Goal: Task Accomplishment & Management: Use online tool/utility

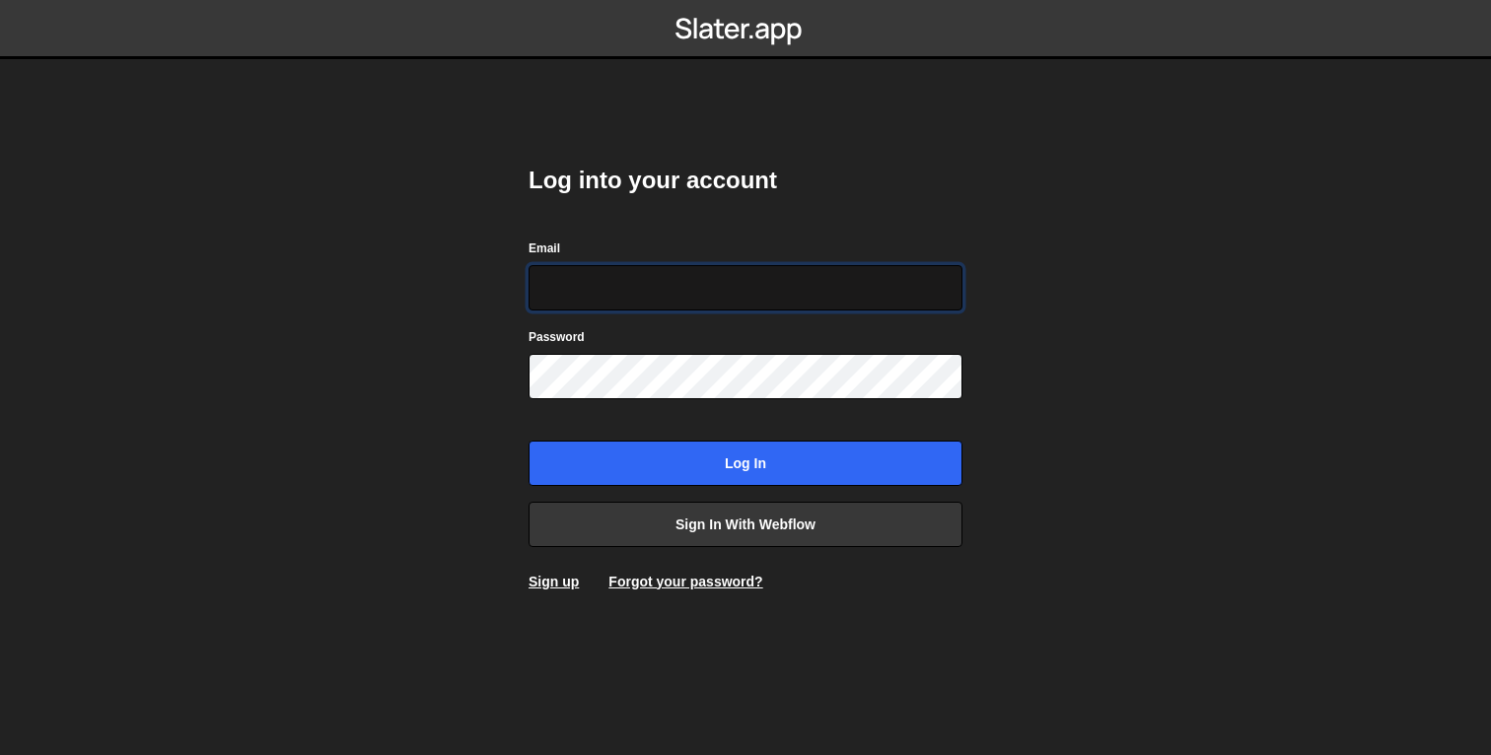
type input "info@overflow.nl"
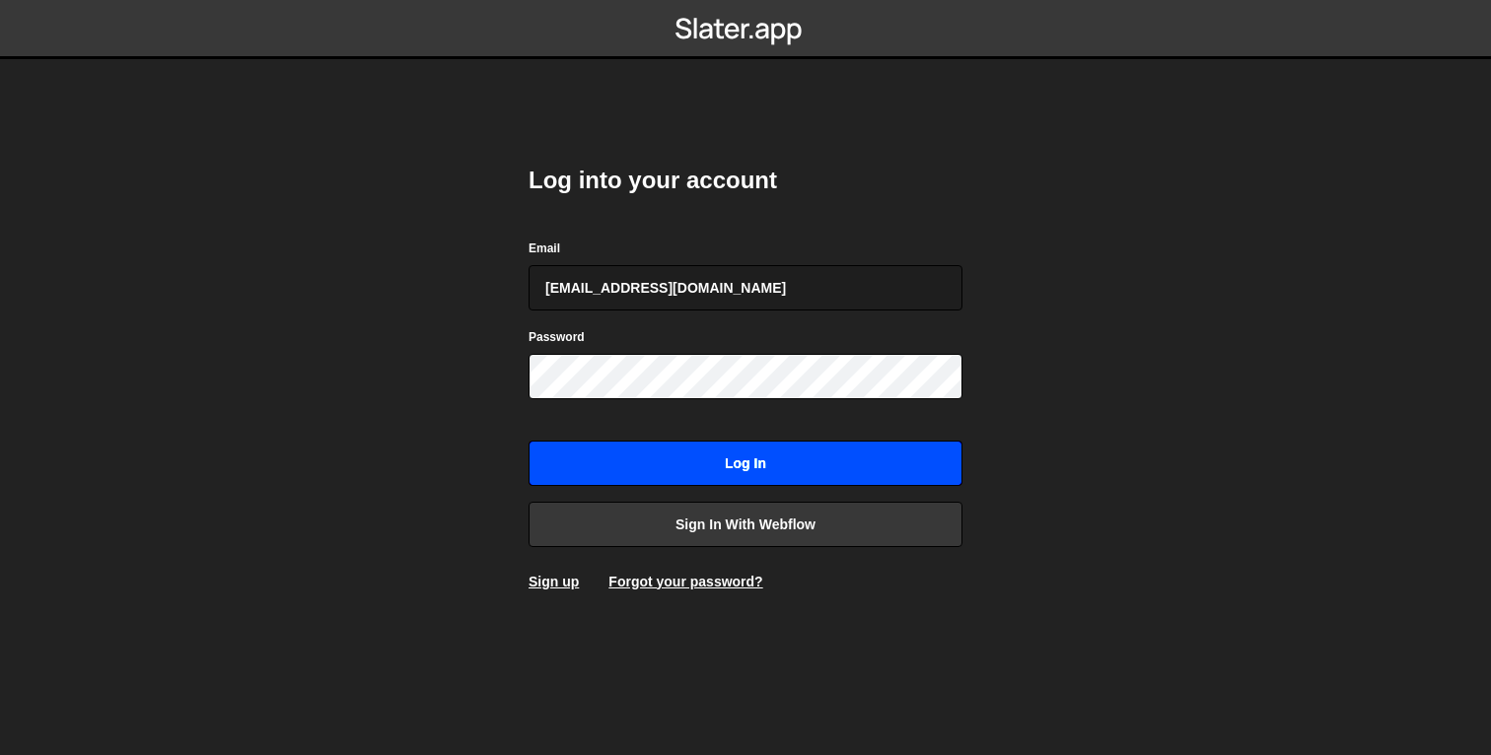
click at [755, 453] on input "Log in" at bounding box center [745, 463] width 434 height 45
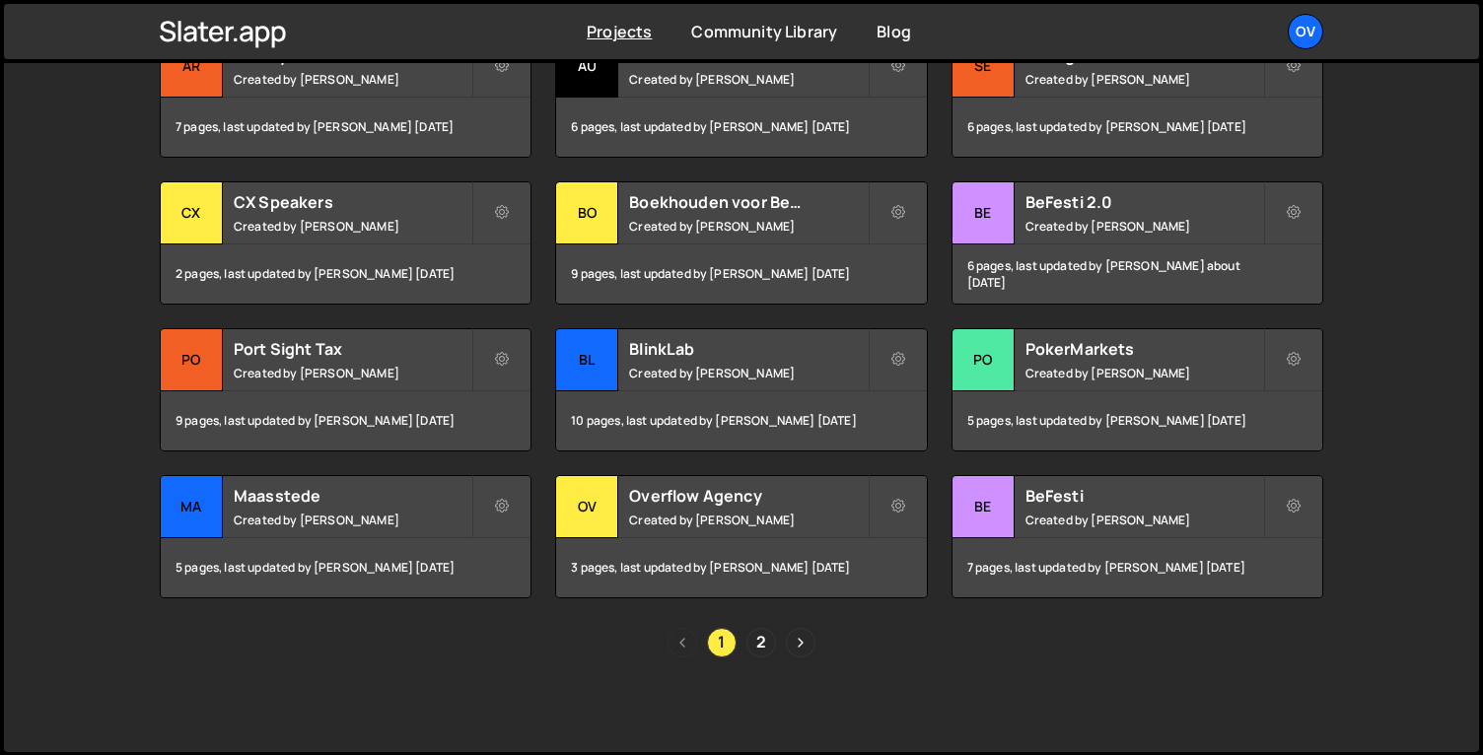
scroll to position [656, 0]
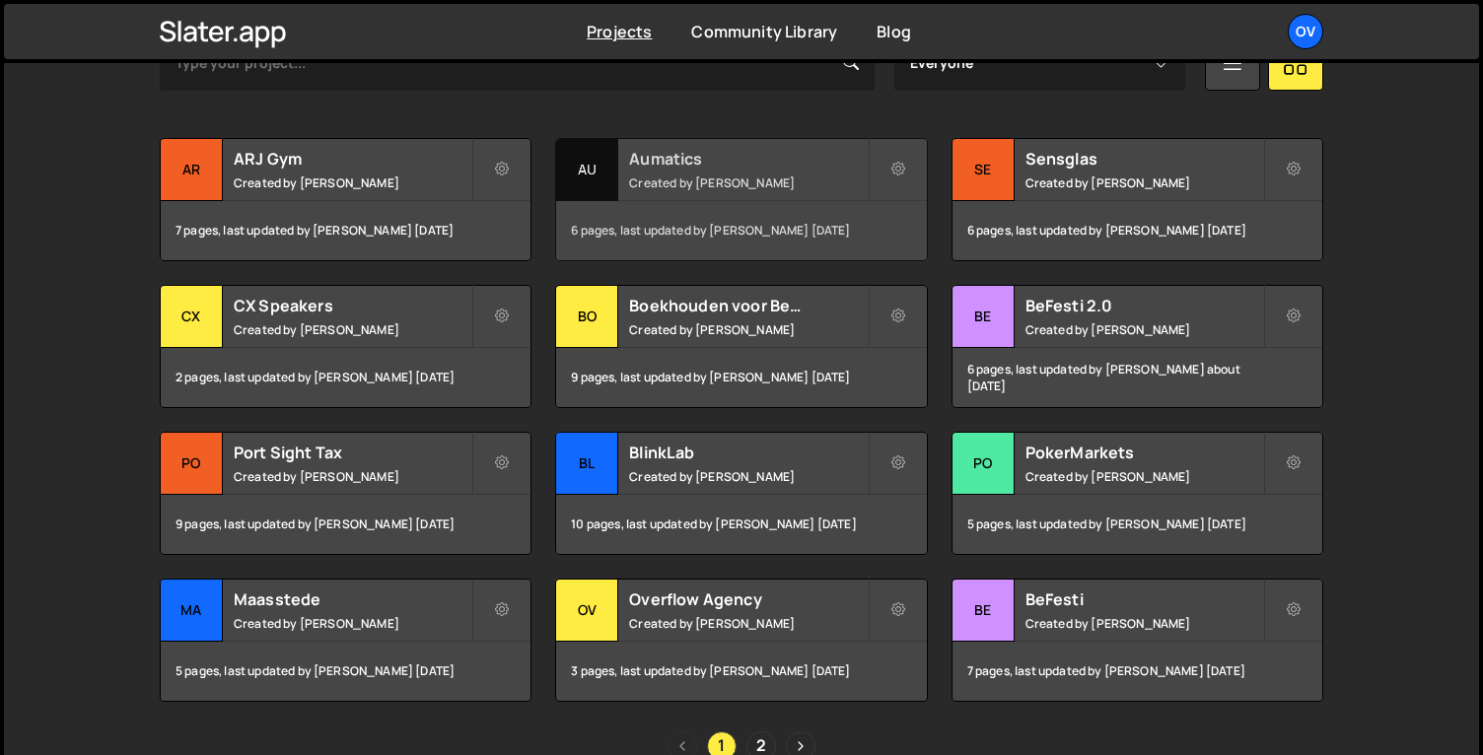
click at [674, 150] on h2 "Aumatics" at bounding box center [748, 159] width 238 height 22
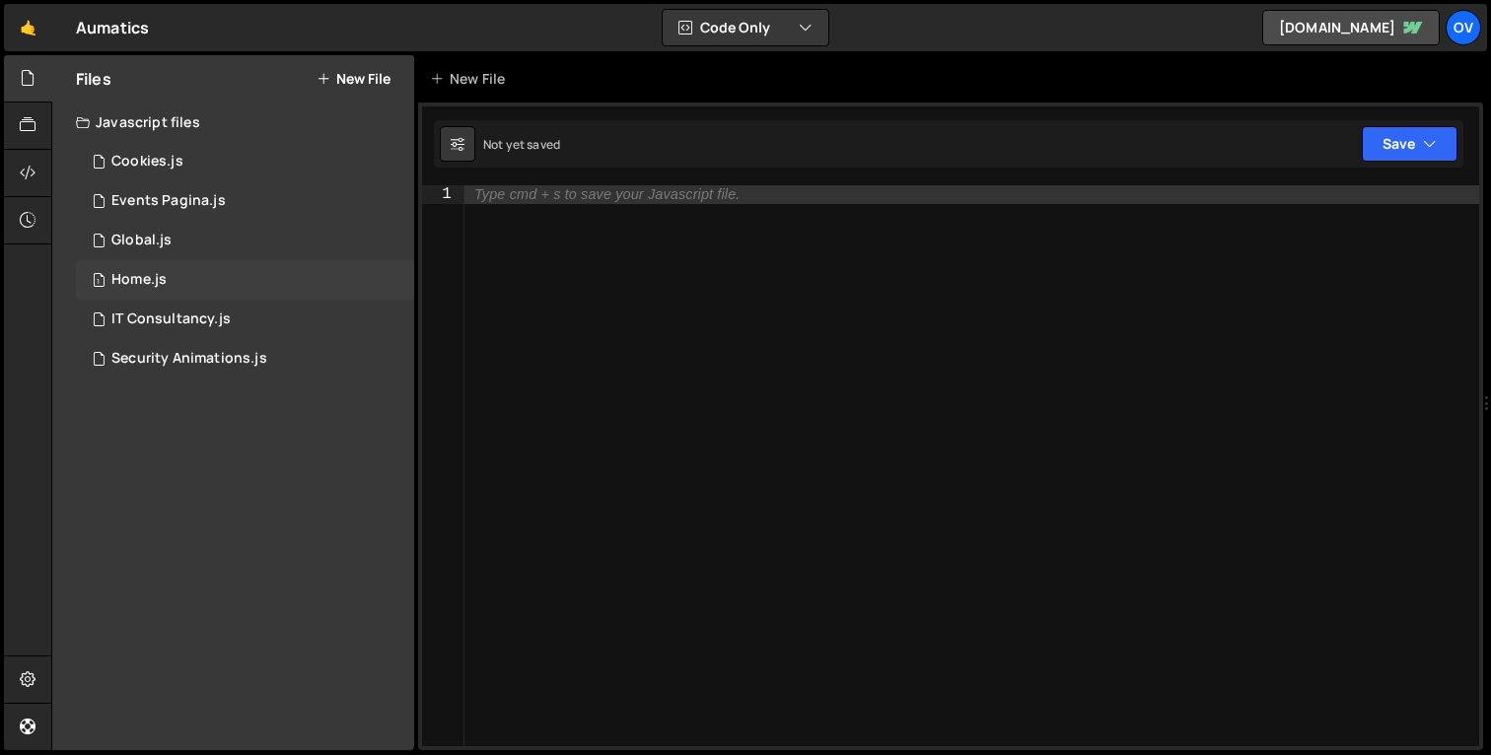
click at [239, 274] on div "1 Home.js 0" at bounding box center [245, 279] width 338 height 39
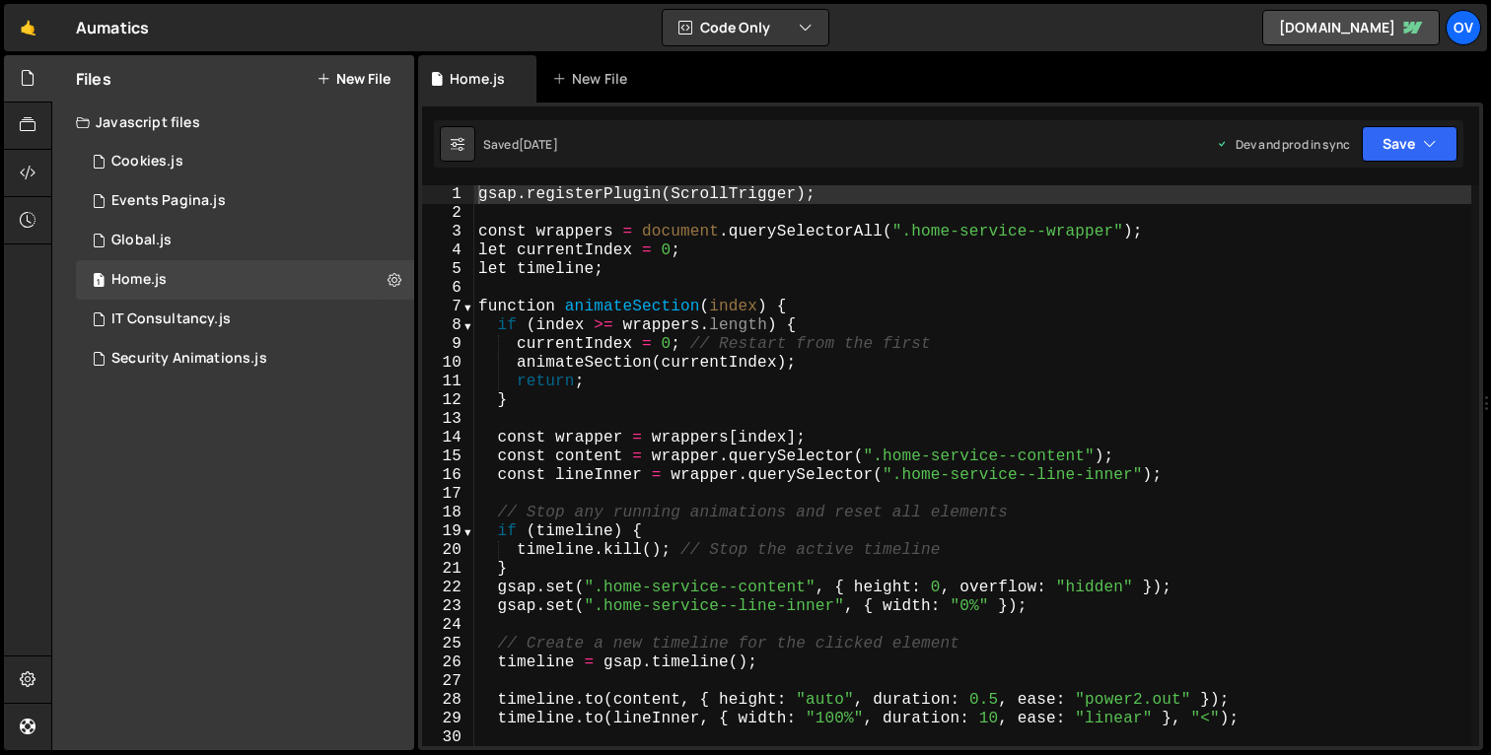
type textarea "function animateSection(index) {"
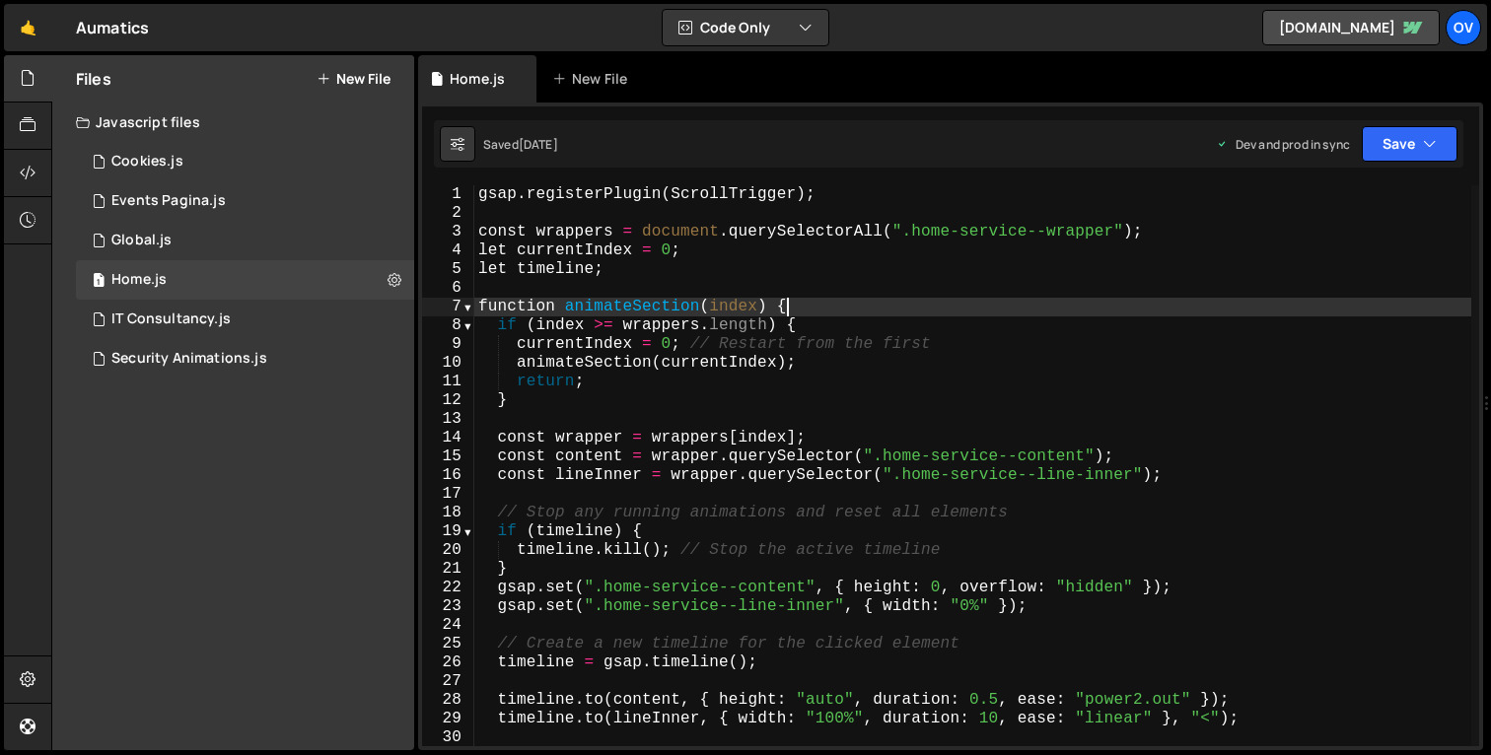
click at [822, 306] on div "gsap . registerPlugin ( ScrollTrigger ) ; const wrappers = document . querySele…" at bounding box center [972, 484] width 997 height 598
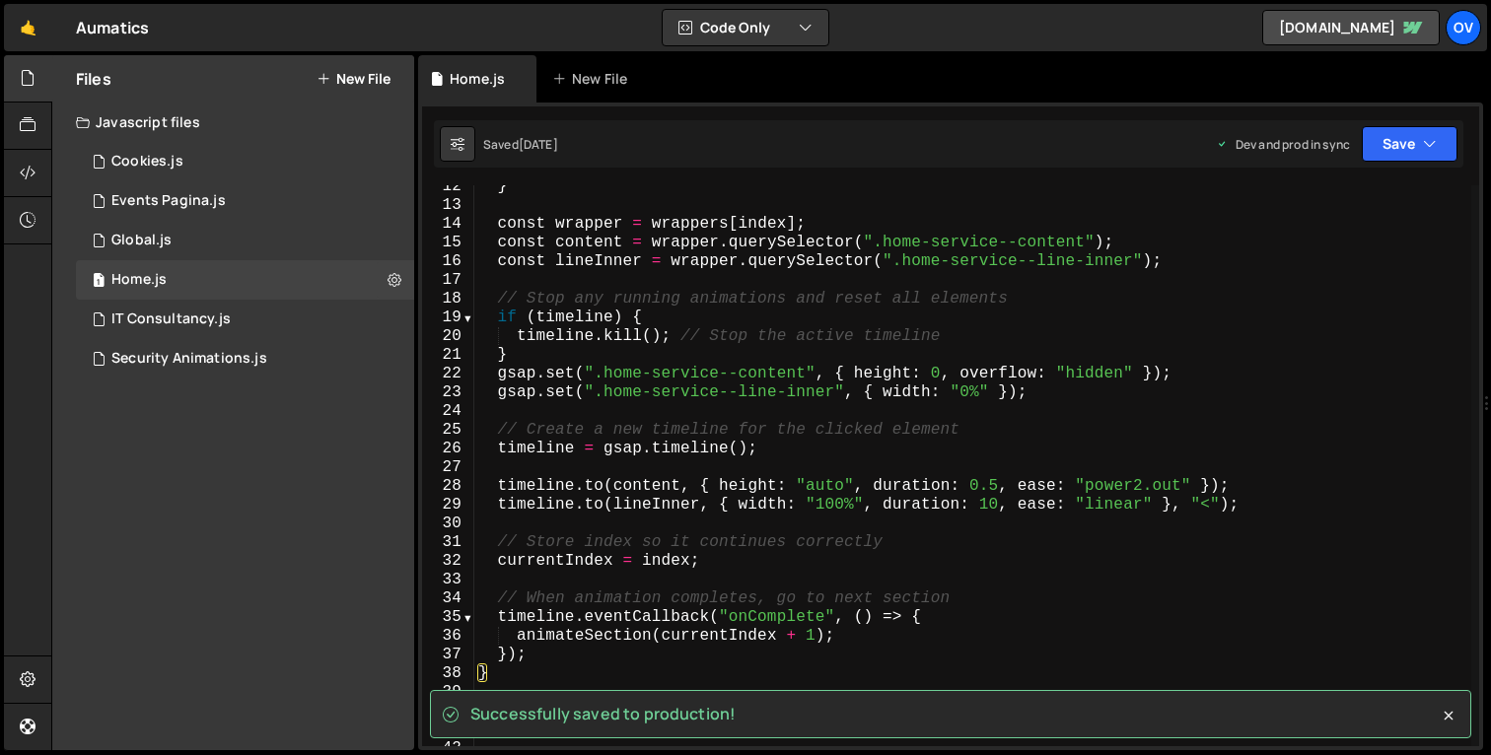
scroll to position [214, 0]
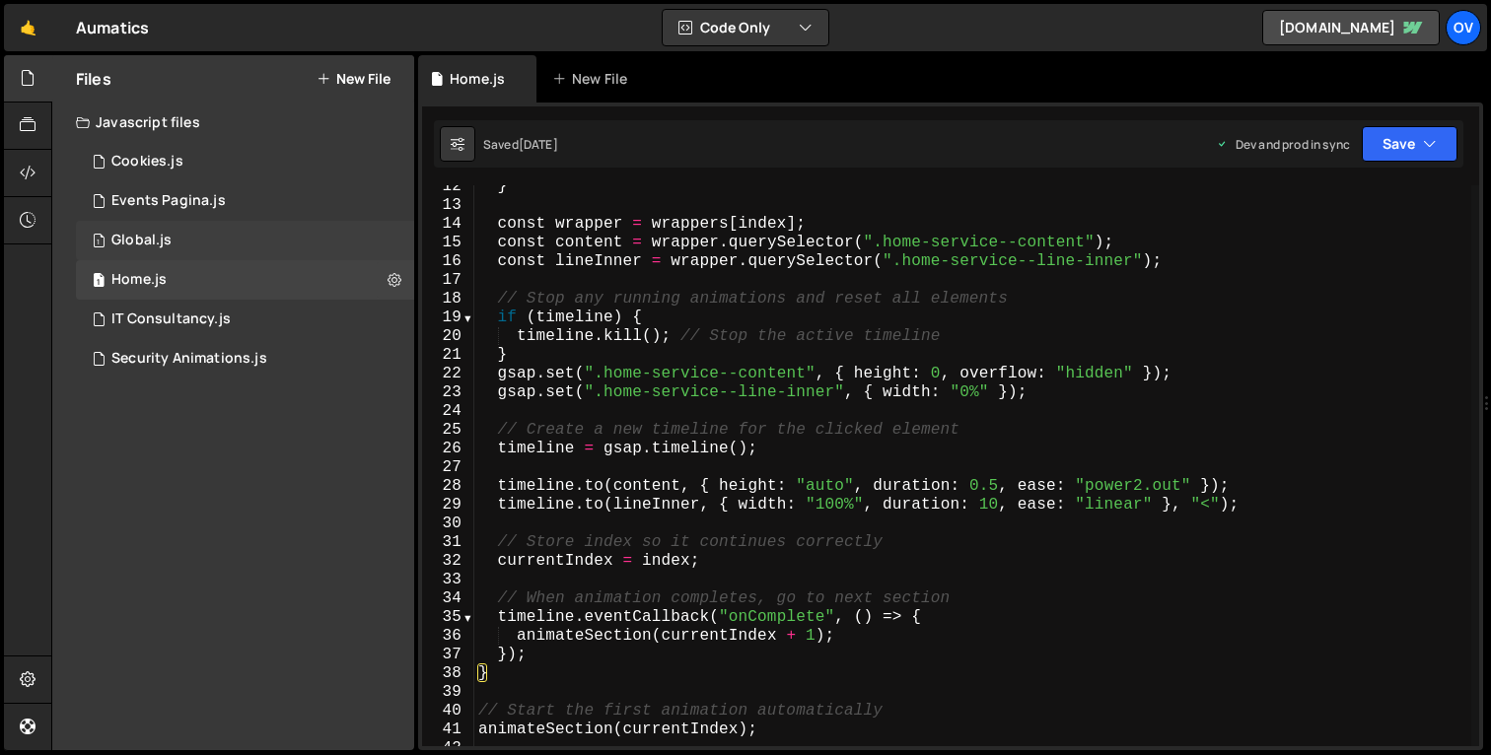
click at [238, 238] on div "1 Global.js 0" at bounding box center [245, 240] width 338 height 39
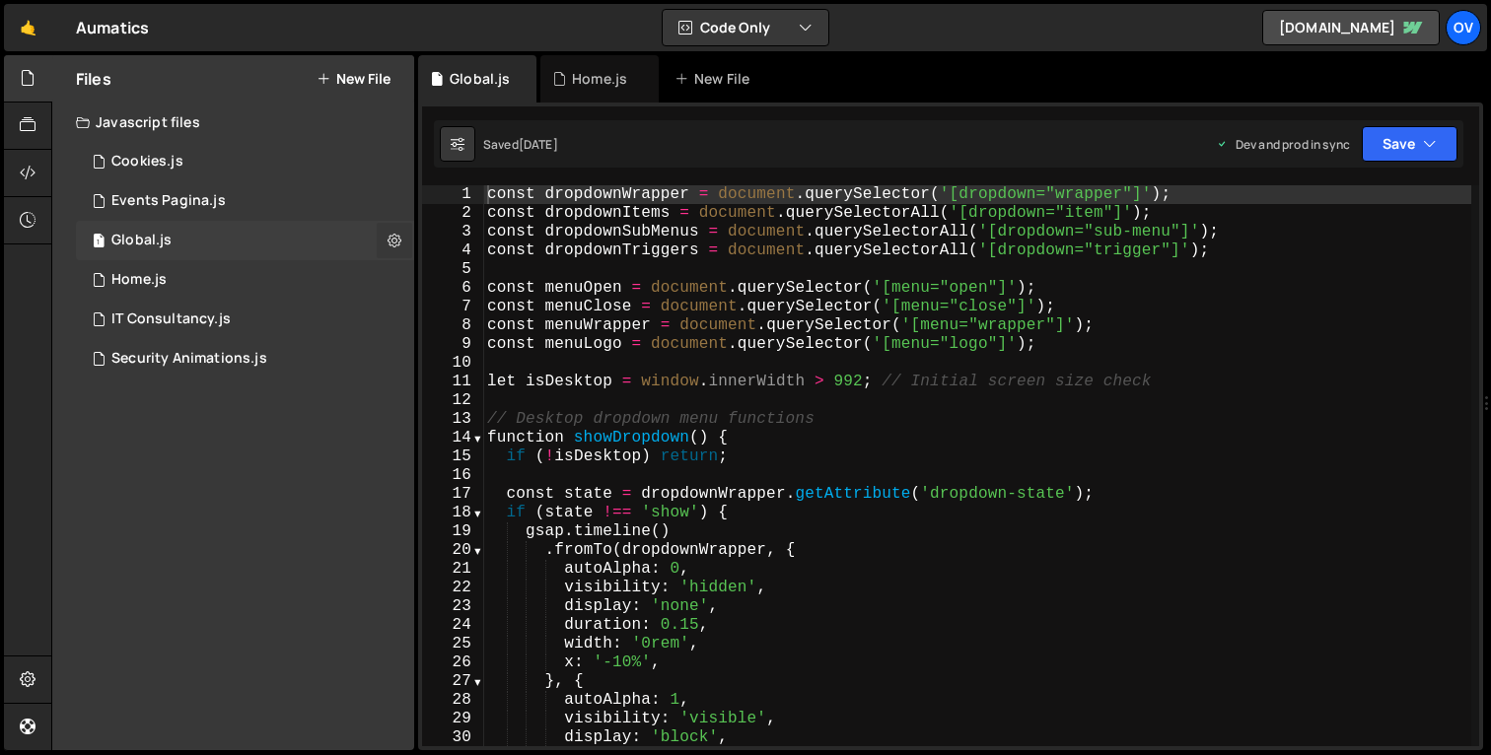
click at [387, 245] on icon at bounding box center [394, 240] width 14 height 19
type input "Global"
radio input "true"
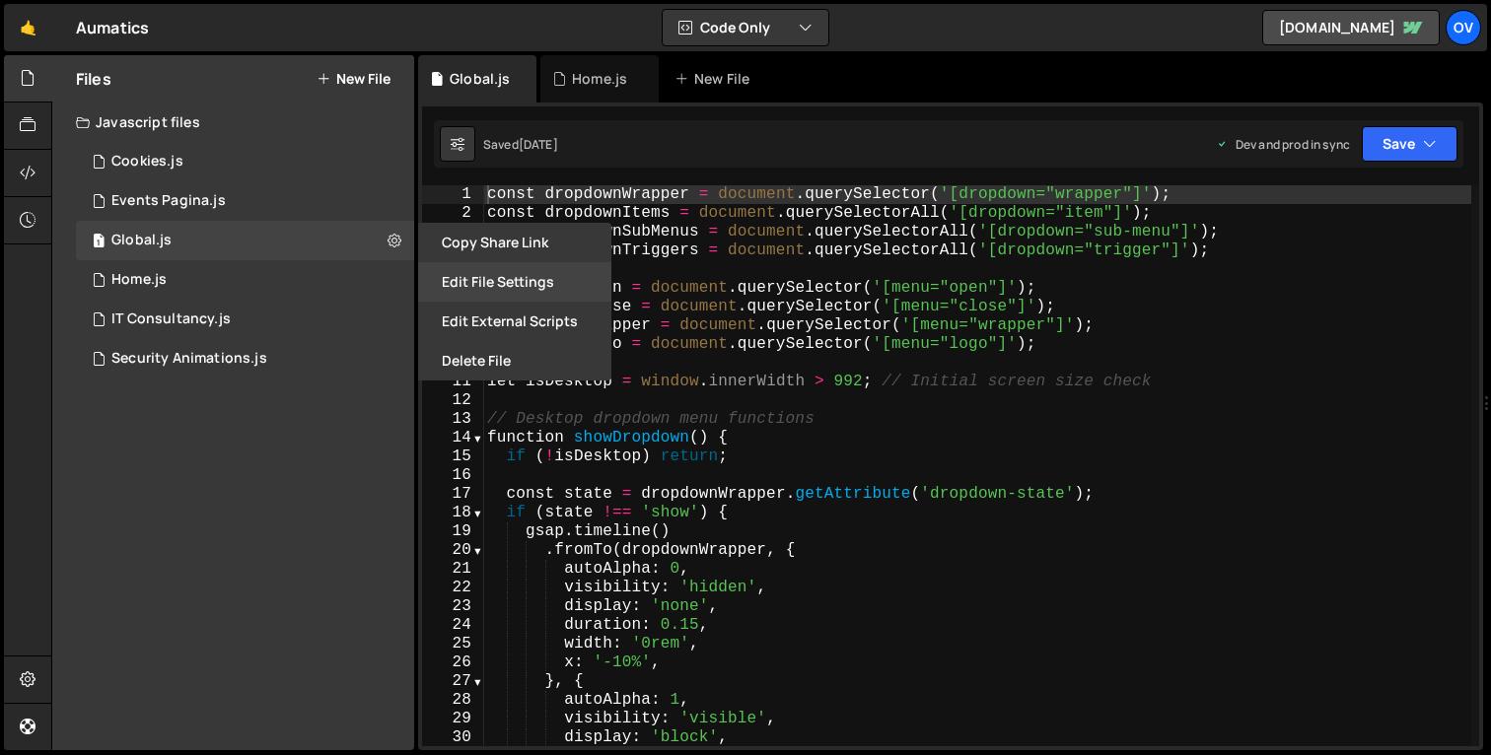
click at [457, 275] on button "Edit File Settings" at bounding box center [514, 281] width 193 height 39
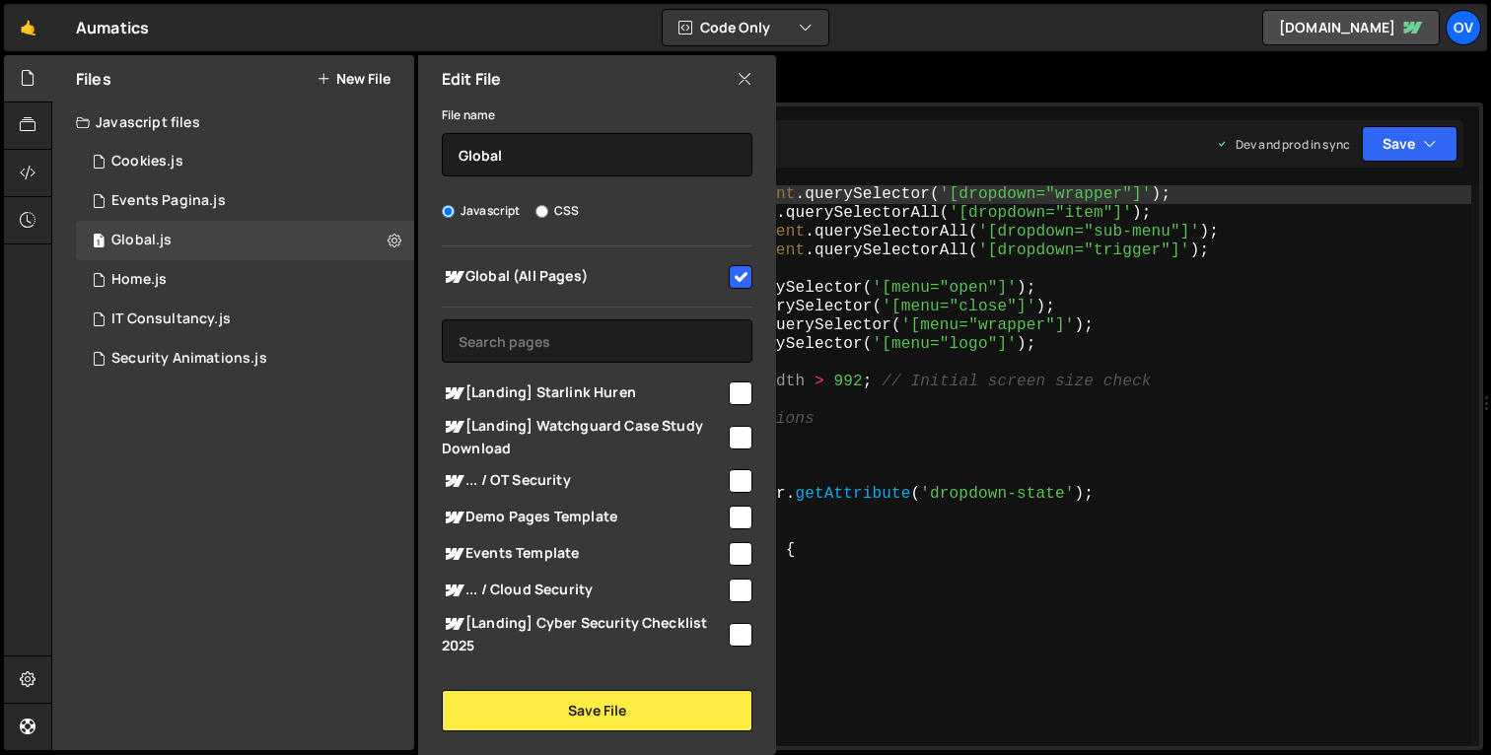
click at [657, 297] on div "Global (All Pages) [Landing] Starlink Huren" at bounding box center [597, 455] width 358 height 419
click at [710, 278] on span "Global (All Pages)" at bounding box center [584, 277] width 284 height 24
checkbox input "true"
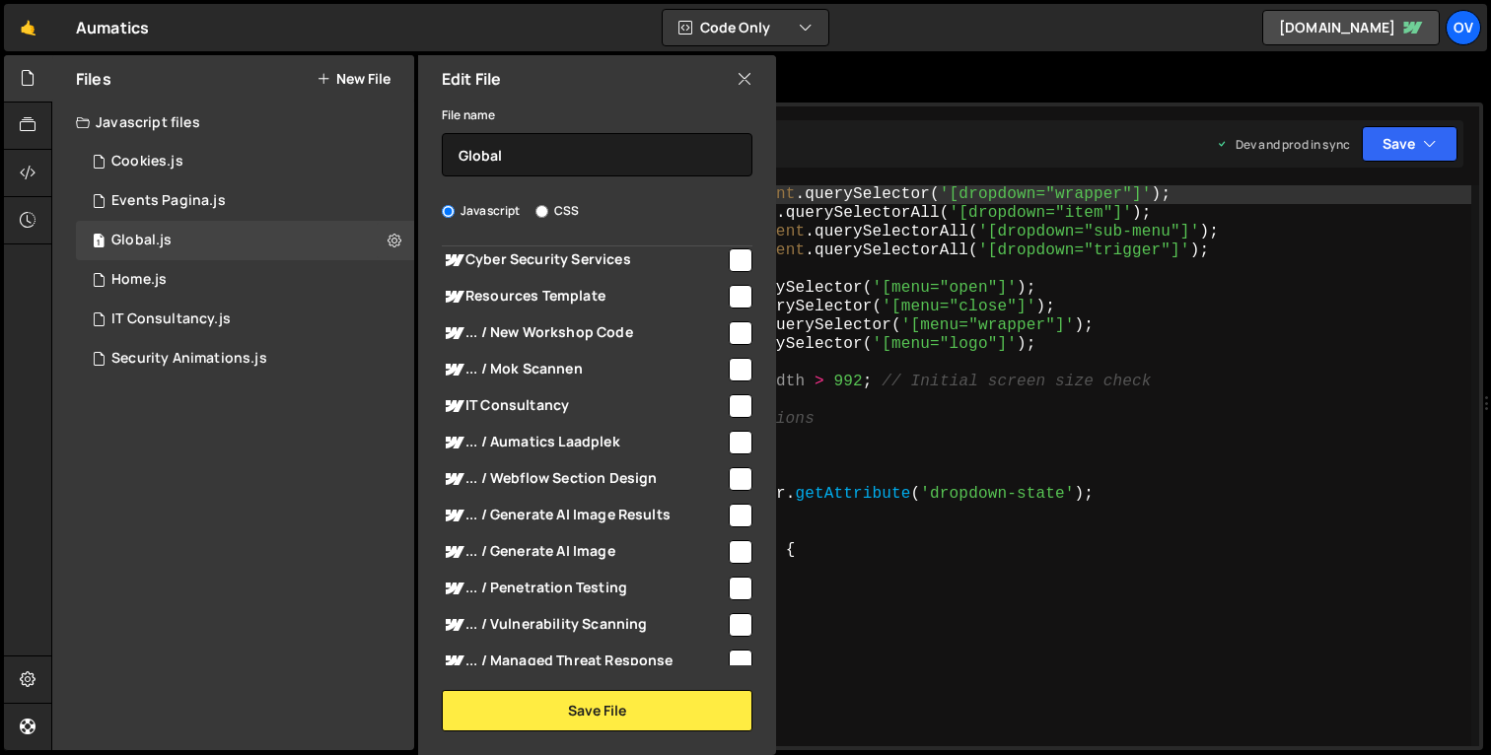
scroll to position [0, 0]
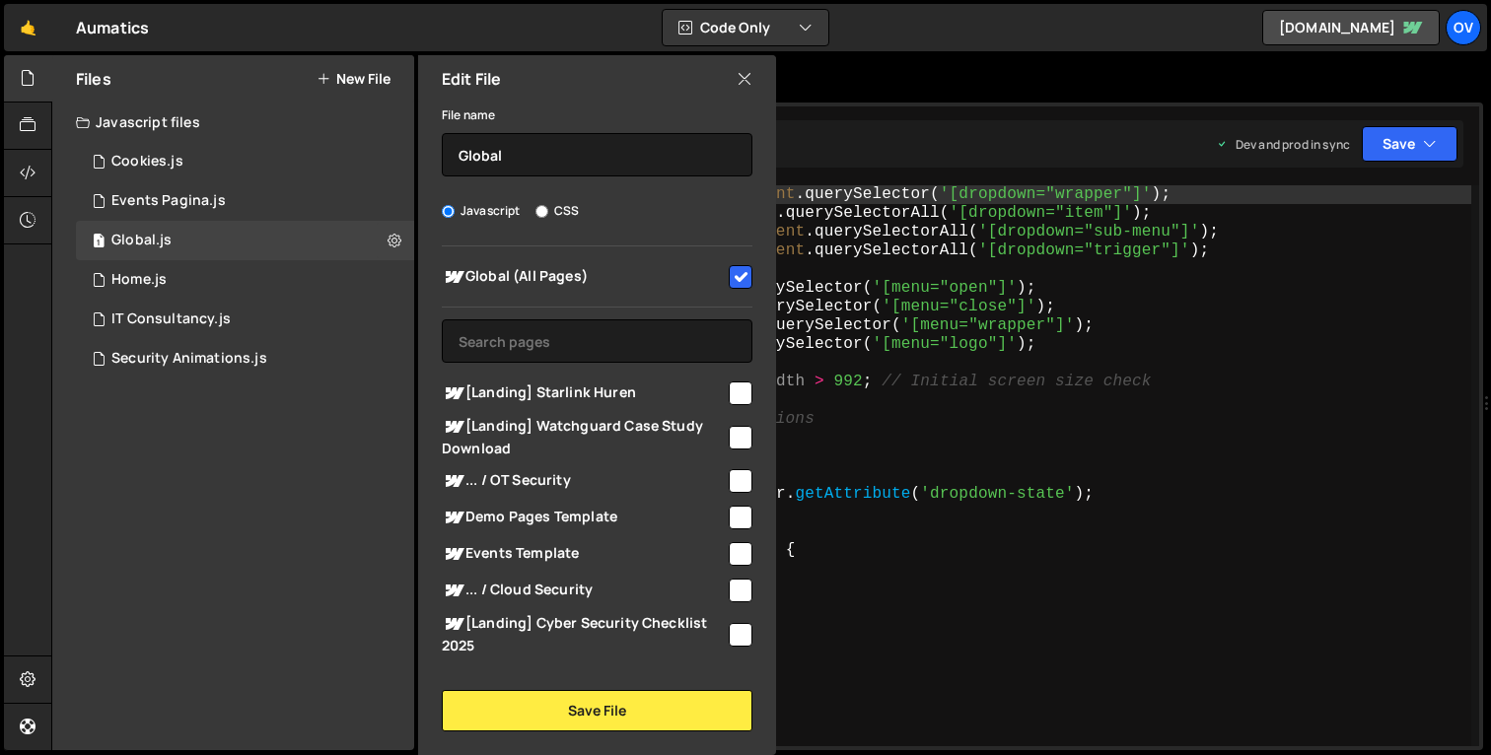
click at [740, 82] on icon at bounding box center [744, 79] width 16 height 22
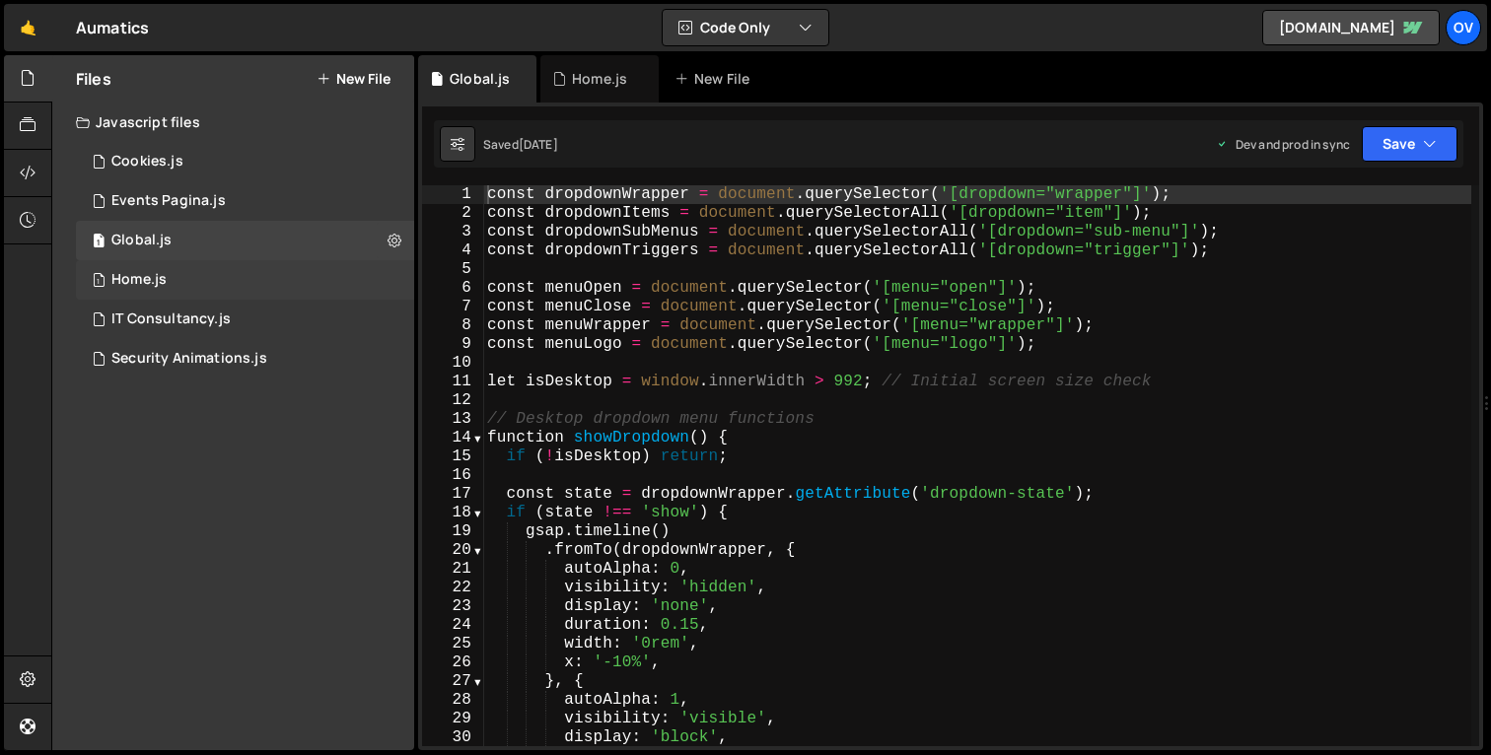
click at [193, 270] on div "1 Home.js 0" at bounding box center [245, 279] width 338 height 39
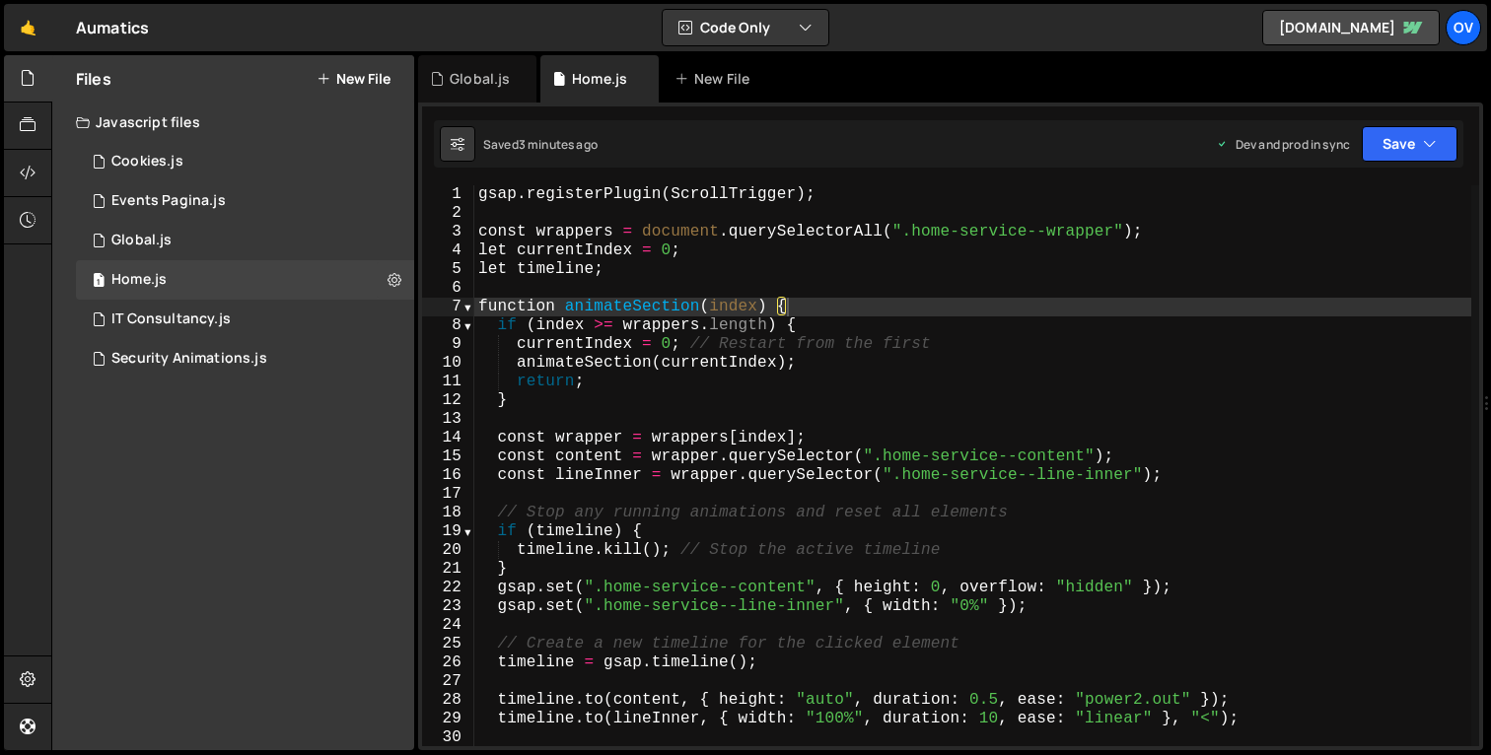
click at [640, 366] on div "gsap . registerPlugin ( ScrollTrigger ) ; const wrappers = document . querySele…" at bounding box center [972, 484] width 997 height 598
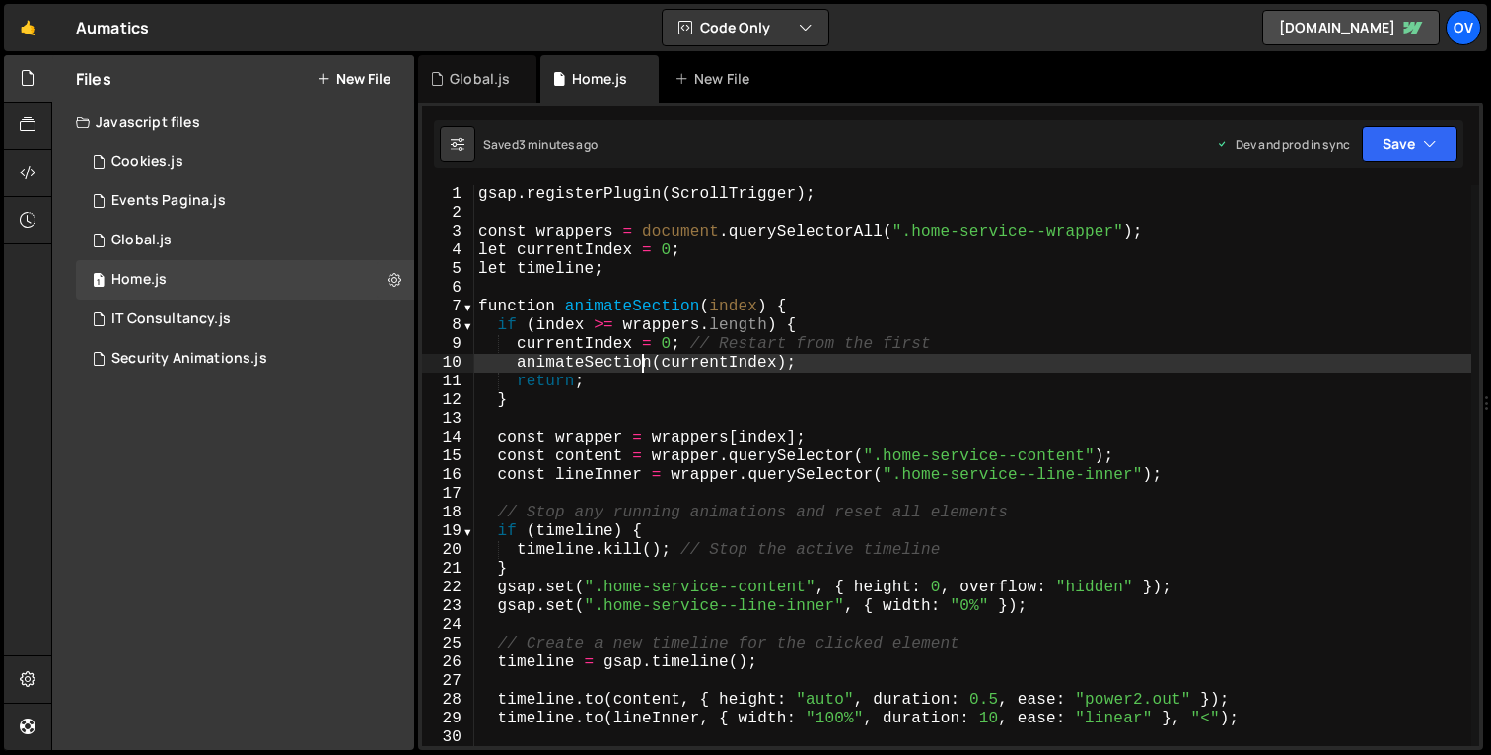
type textarea "});"
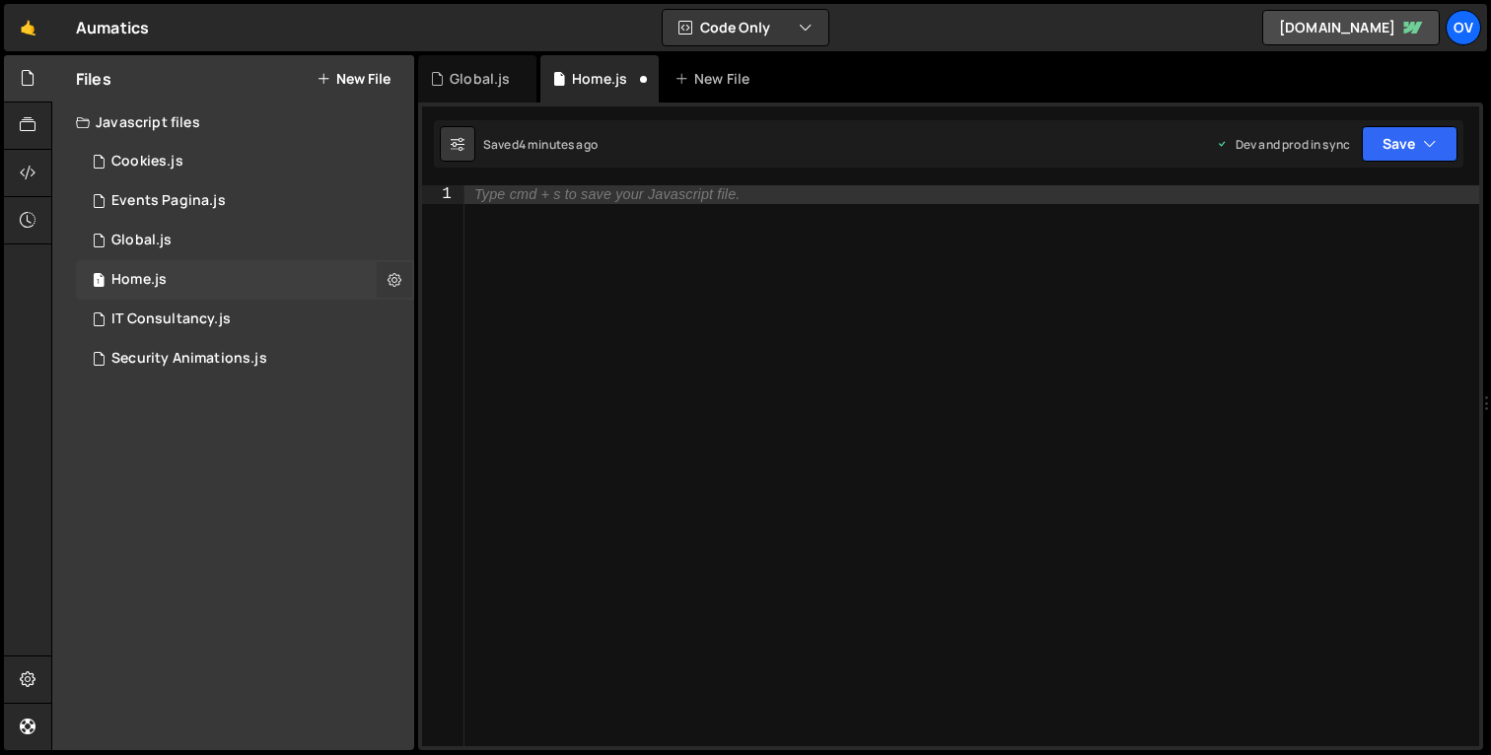
click at [398, 280] on icon at bounding box center [394, 279] width 14 height 19
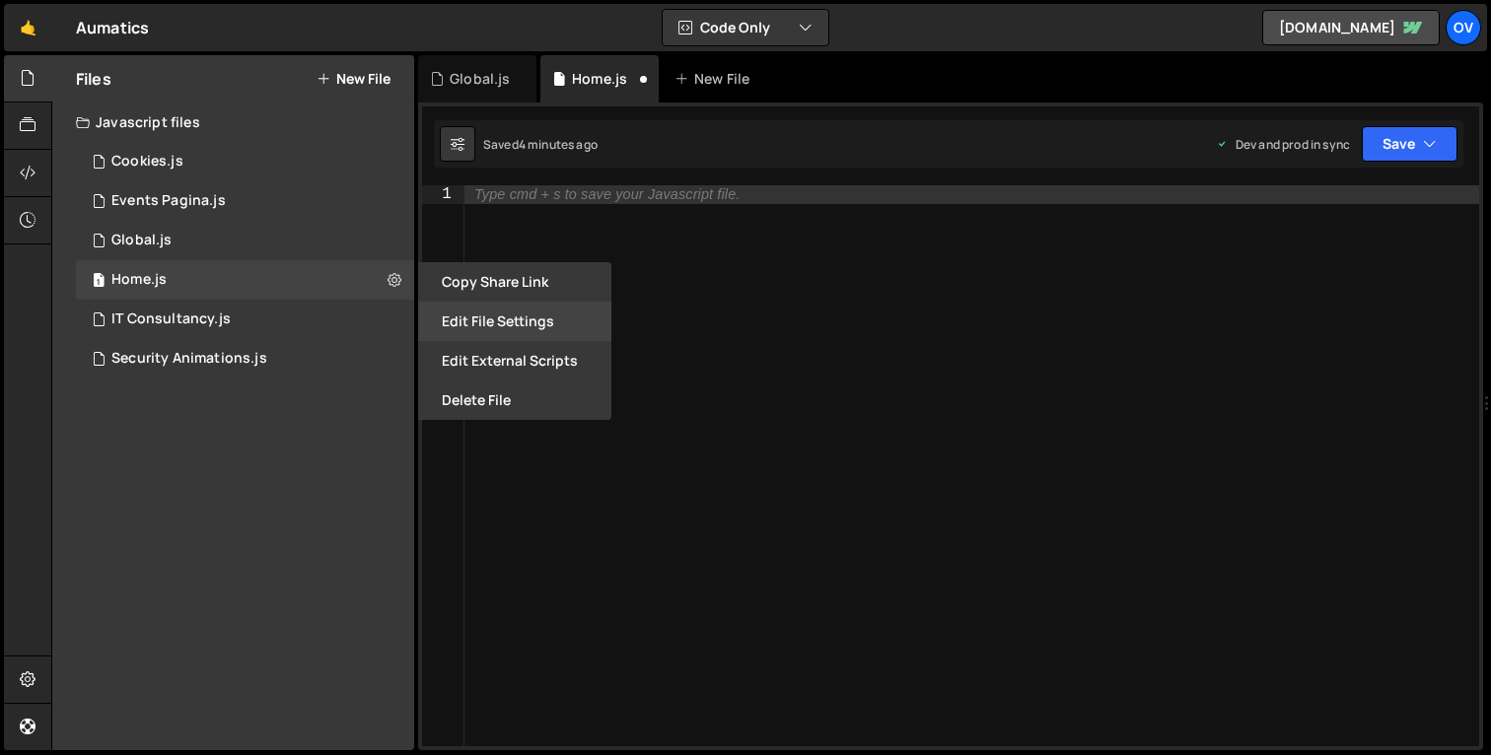
click at [476, 311] on button "Edit File Settings" at bounding box center [514, 321] width 193 height 39
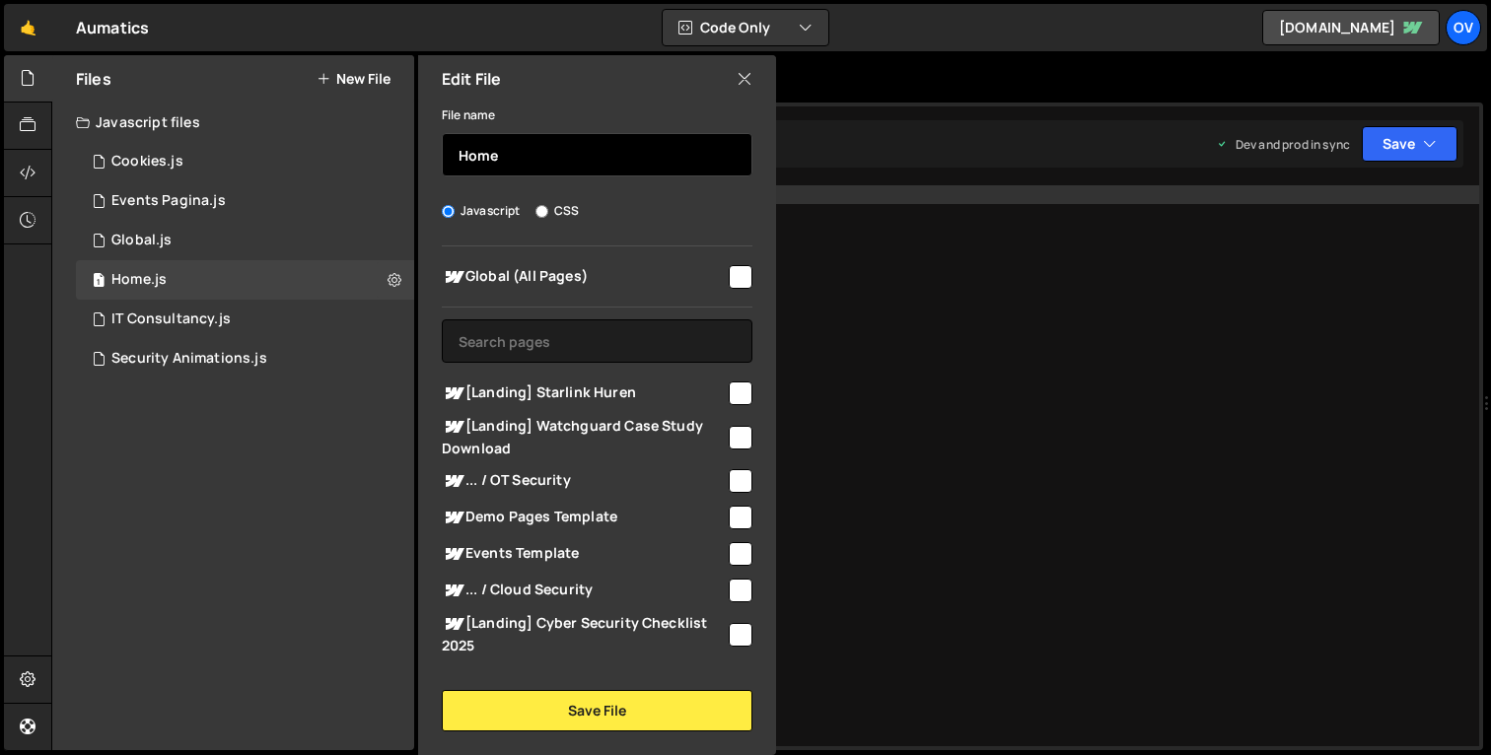
click at [528, 148] on input "Home" at bounding box center [597, 154] width 311 height 43
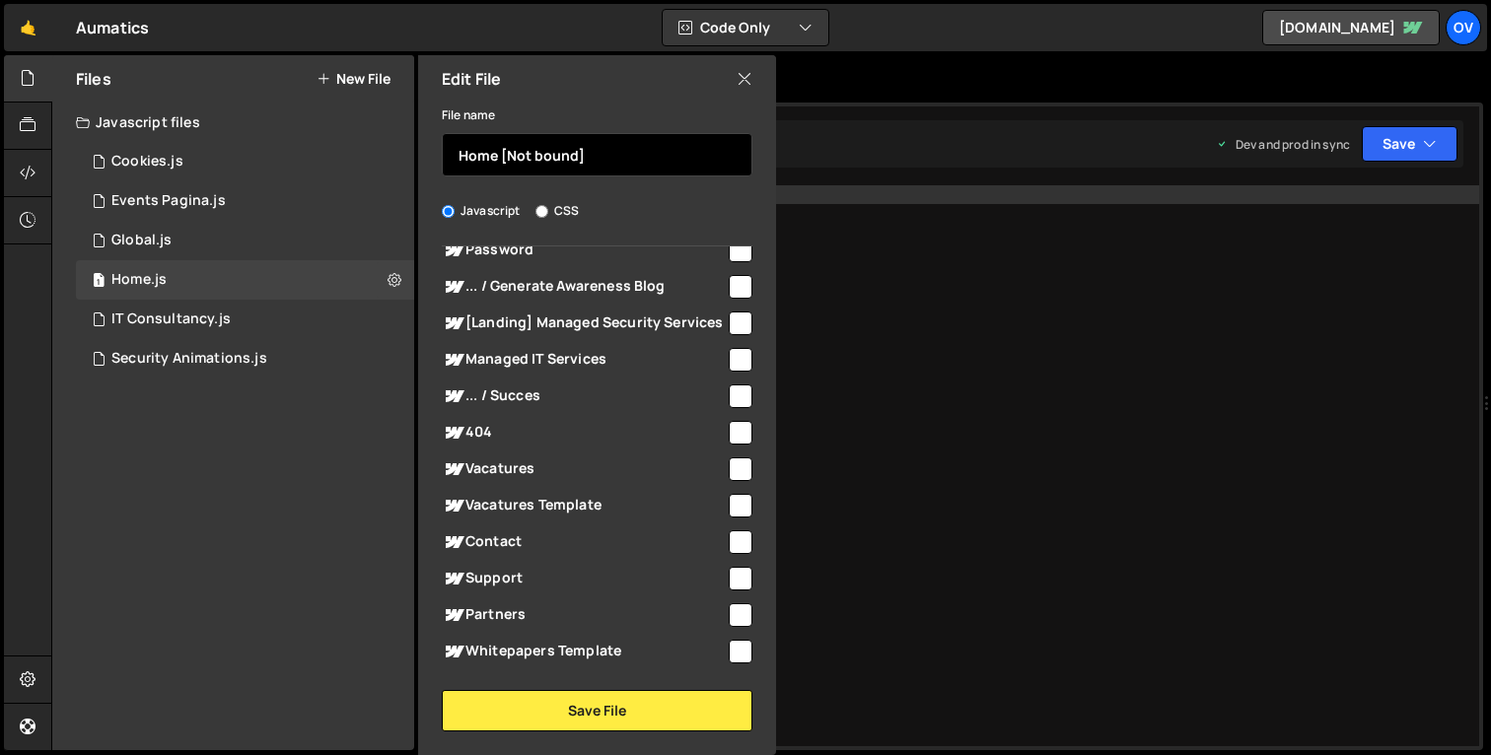
scroll to position [1642, 0]
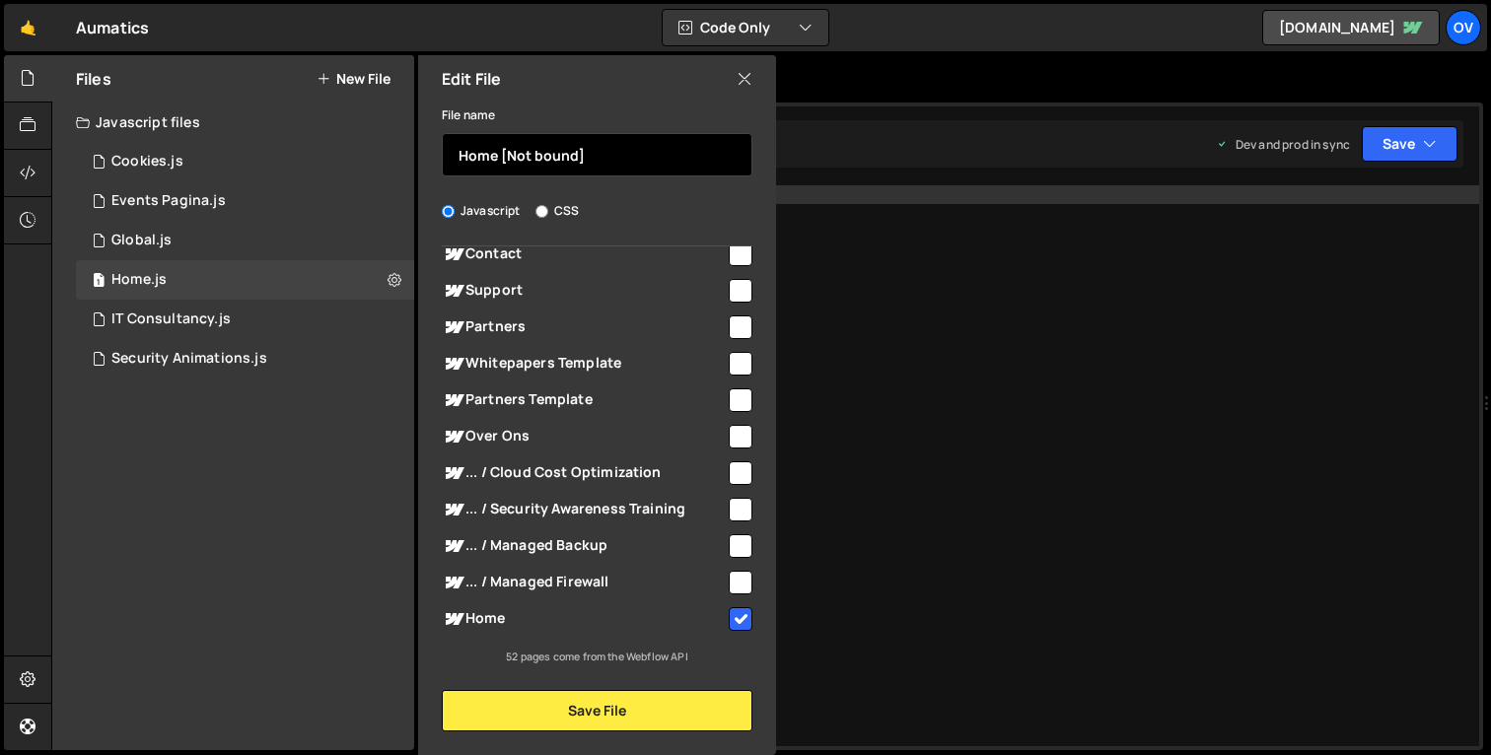
type input "Home [Not bound]"
click at [734, 623] on input "checkbox" at bounding box center [741, 619] width 24 height 24
checkbox input "false"
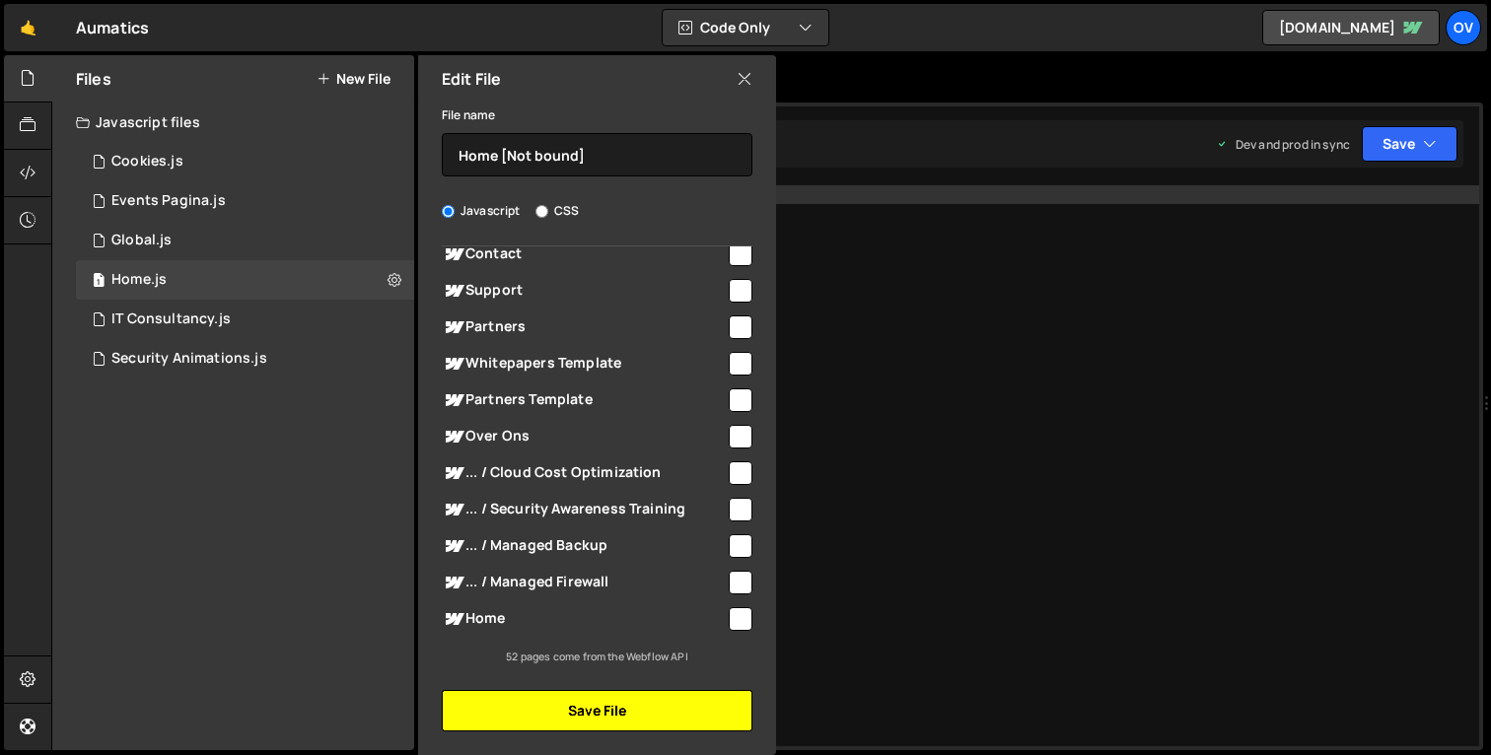
click at [711, 707] on button "Save File" at bounding box center [597, 710] width 311 height 41
